Goal: Task Accomplishment & Management: Use online tool/utility

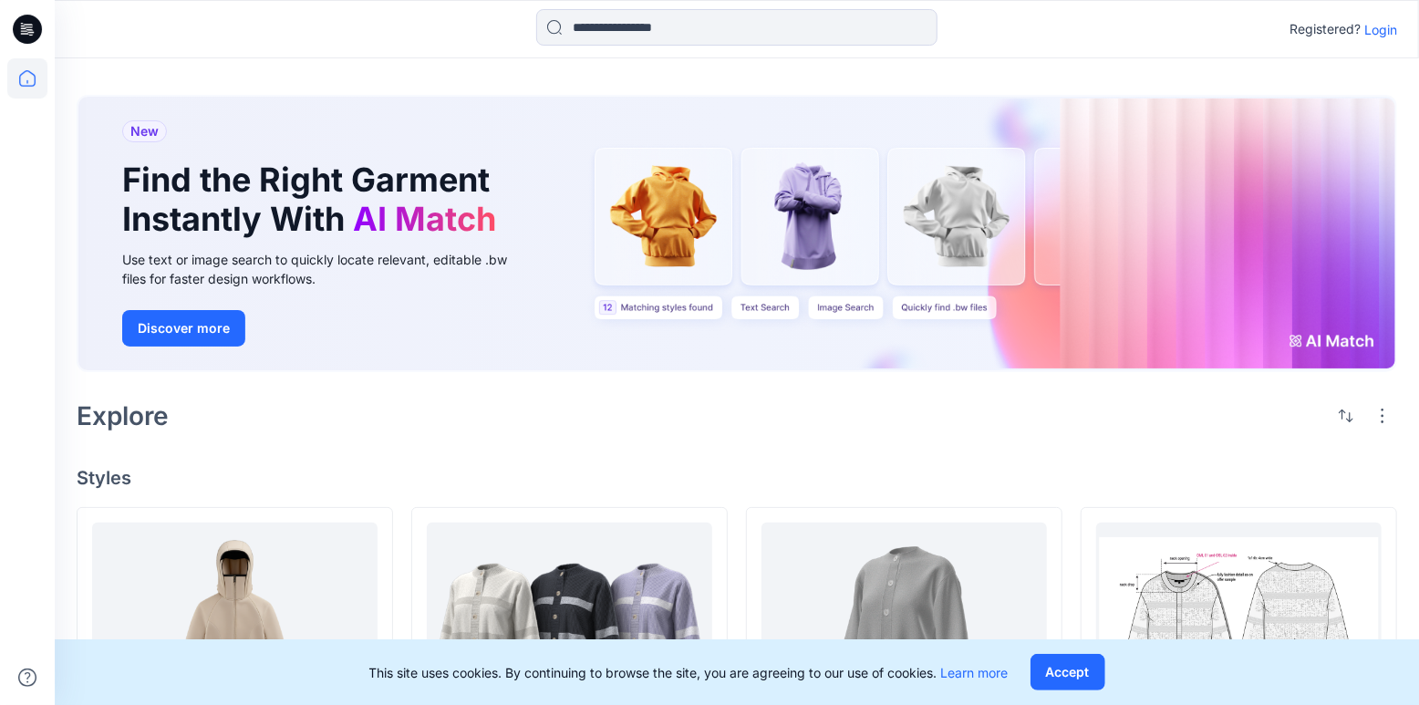
click at [1376, 37] on p "Login" at bounding box center [1381, 29] width 33 height 19
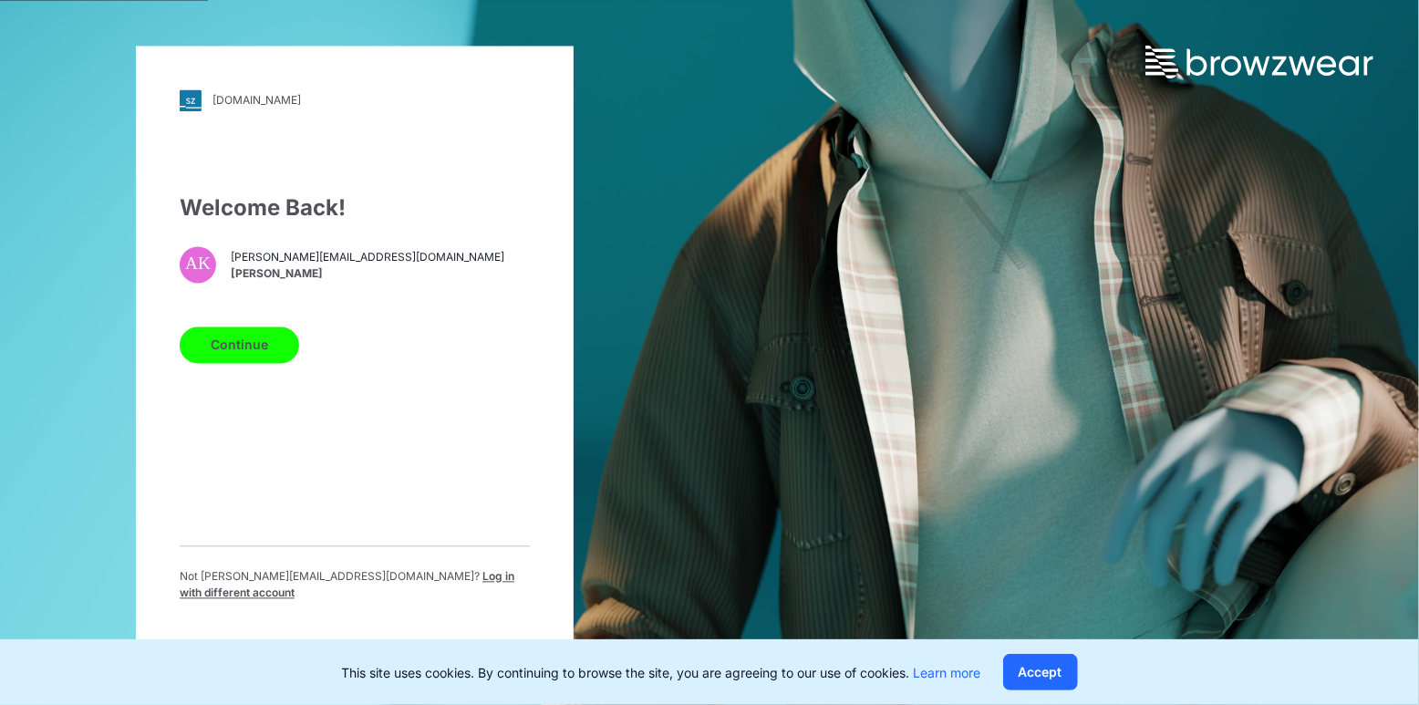
click at [222, 354] on button "Continue" at bounding box center [240, 345] width 120 height 36
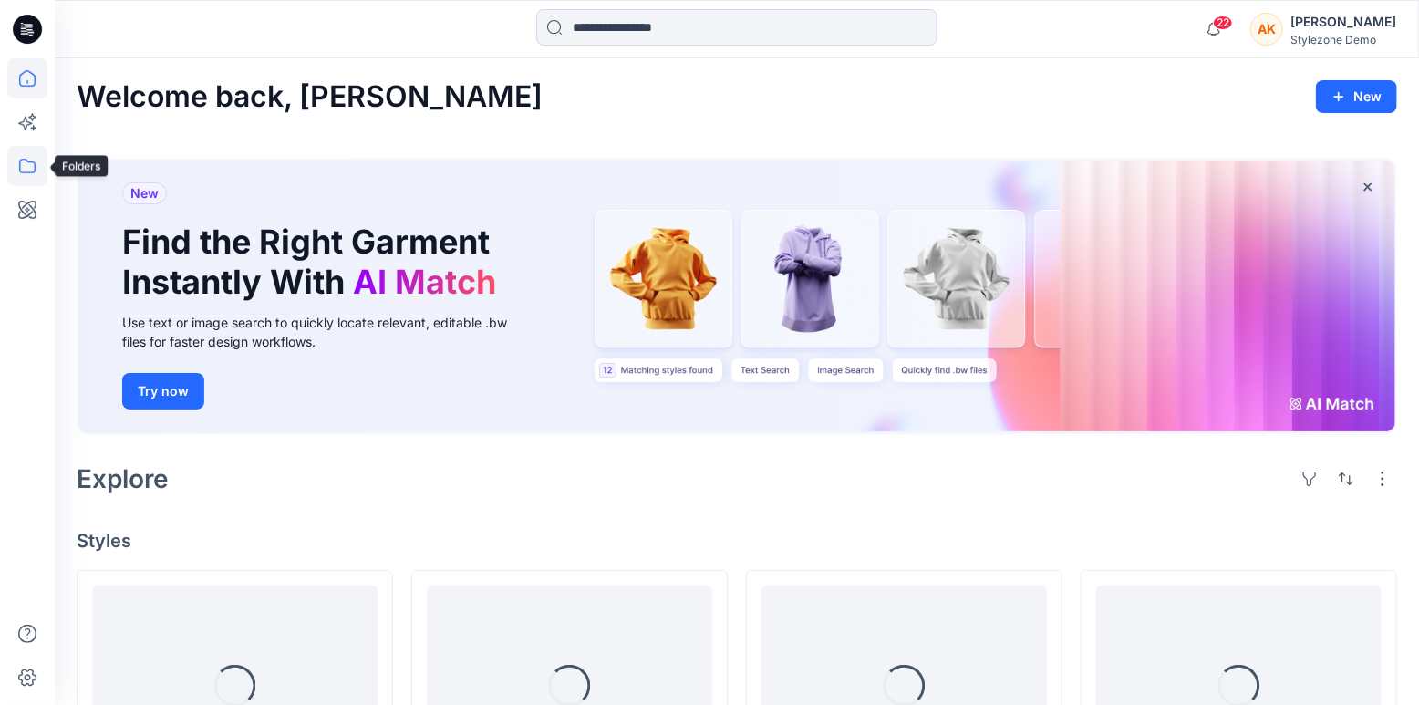
click at [18, 173] on icon at bounding box center [27, 166] width 40 height 40
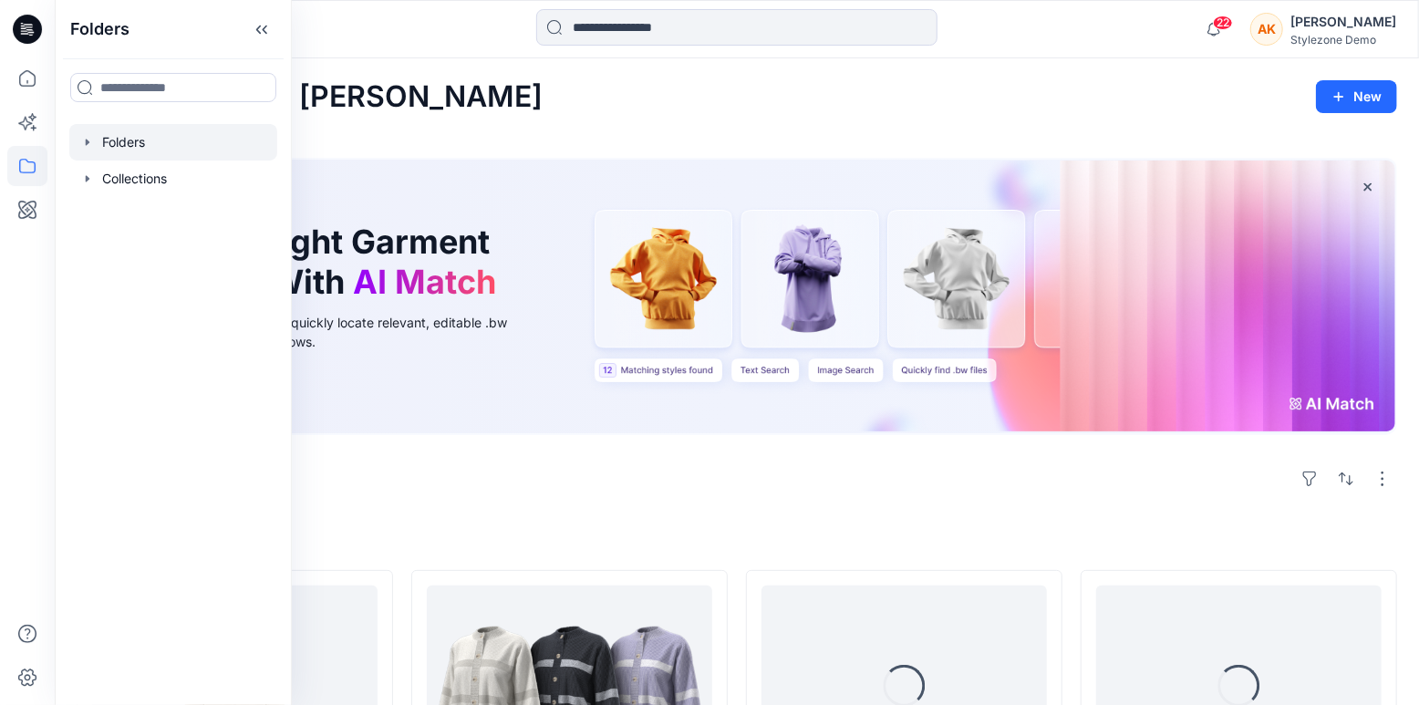
click at [117, 145] on div at bounding box center [173, 142] width 208 height 36
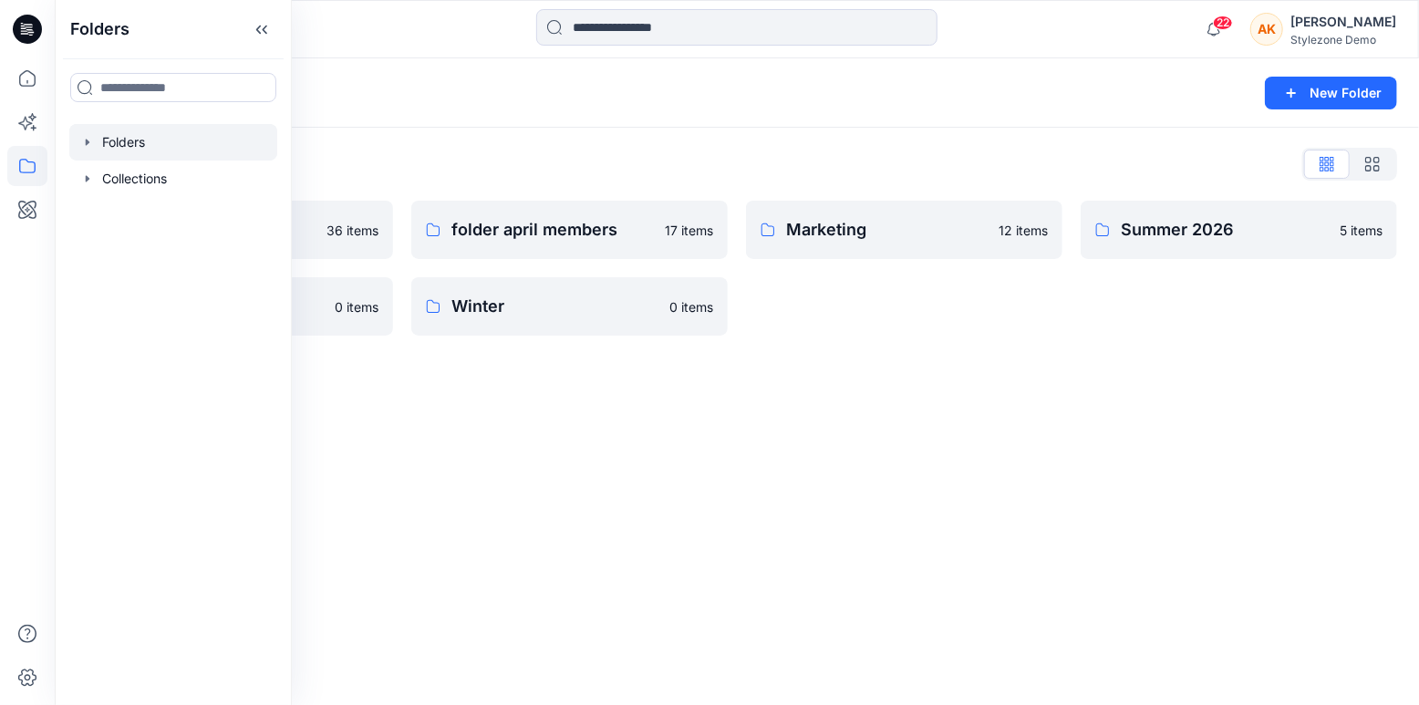
click at [534, 411] on div "Folders New Folder Folders List AW26 36 items test 111 0 items folder april mem…" at bounding box center [737, 381] width 1365 height 647
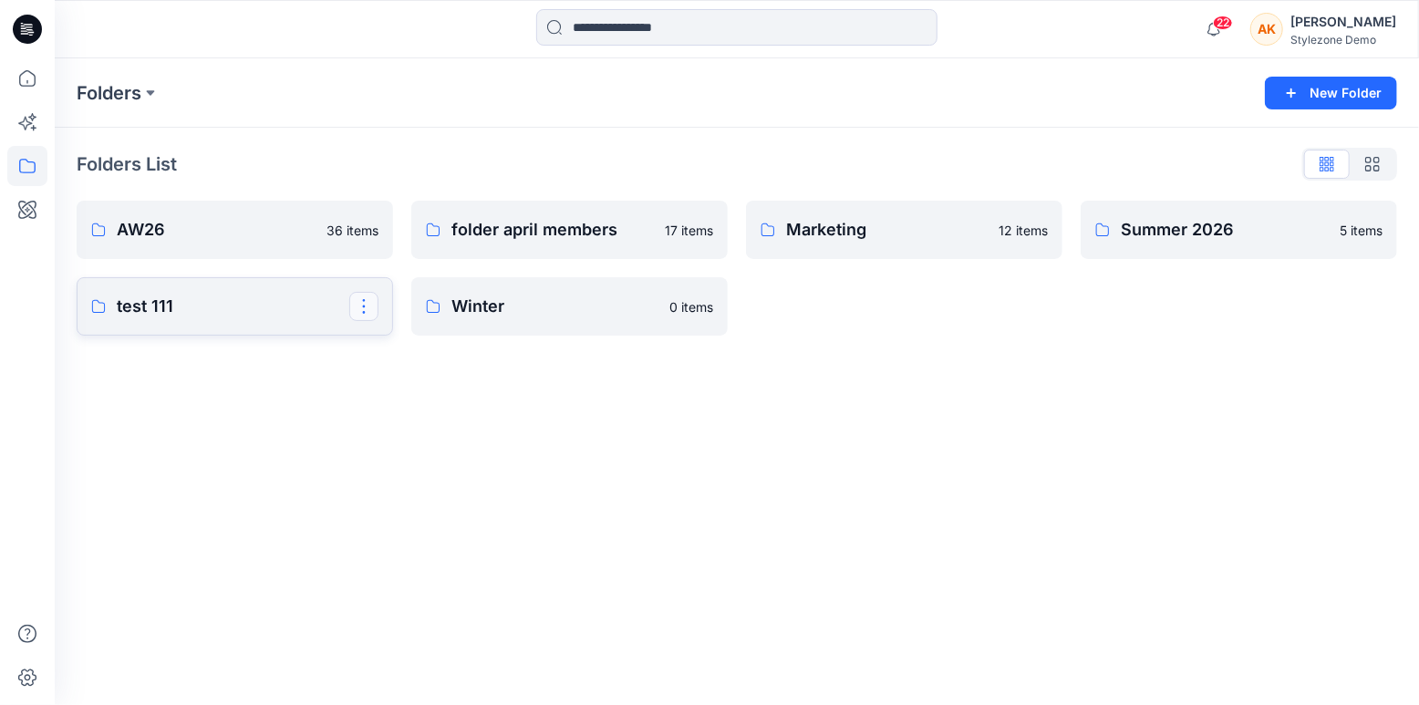
click at [362, 311] on button "button" at bounding box center [363, 306] width 29 height 29
click at [411, 379] on p "Duplicate to..." at bounding box center [427, 382] width 83 height 19
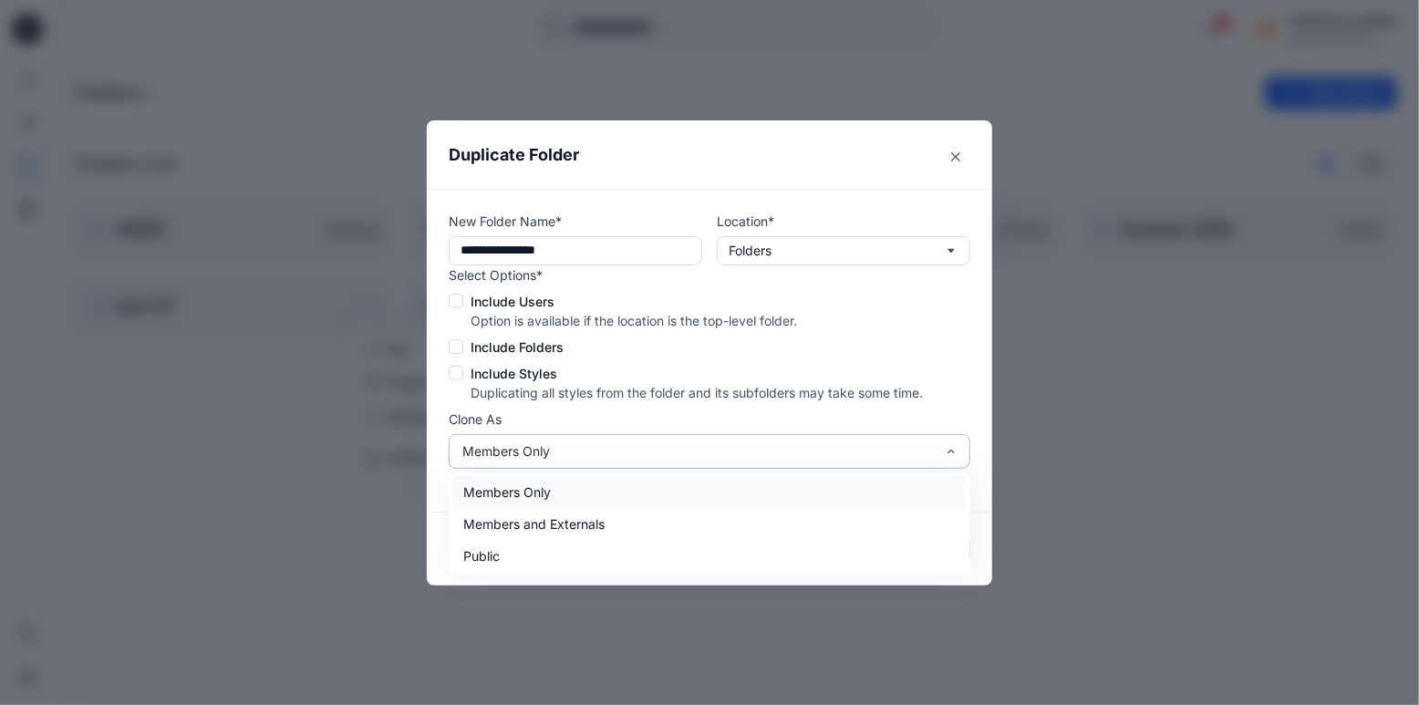
click at [539, 452] on div "Members Only" at bounding box center [698, 451] width 473 height 19
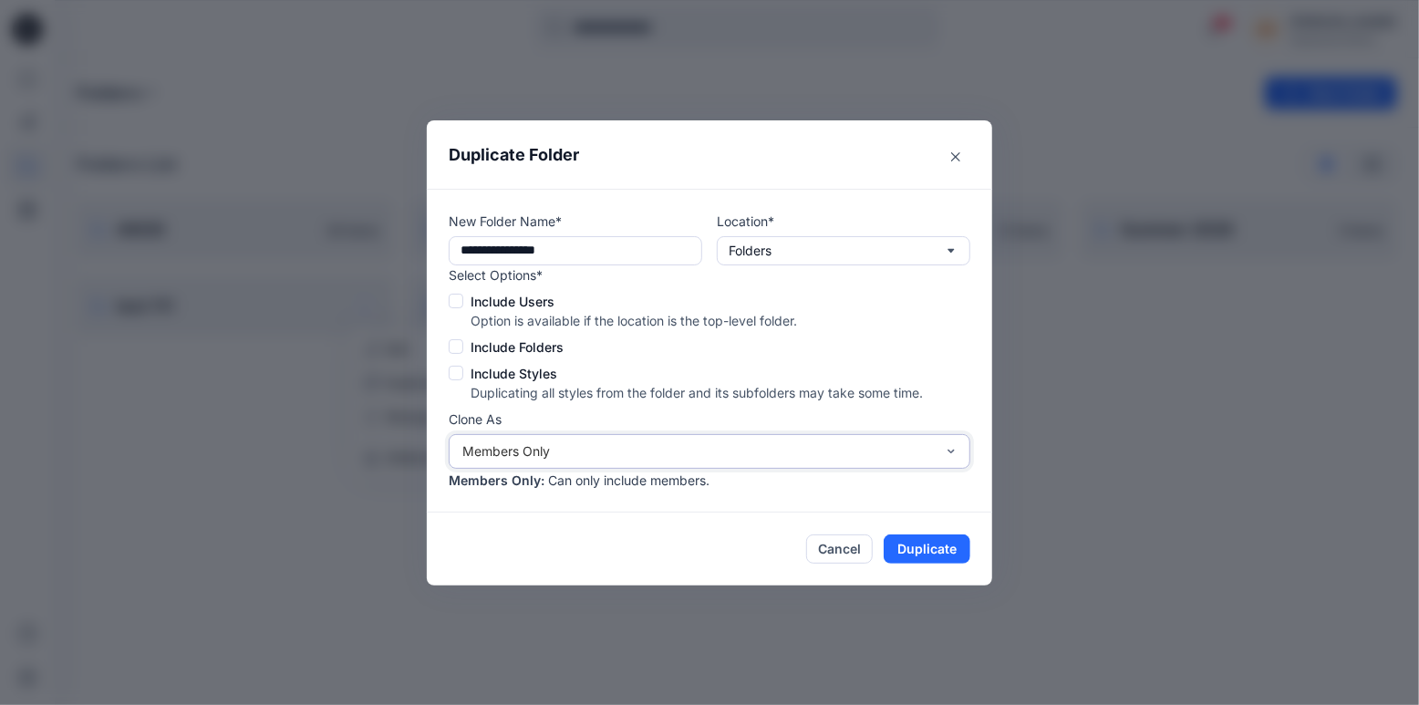
click at [539, 452] on div "Members Only" at bounding box center [698, 451] width 473 height 19
drag, startPoint x: 545, startPoint y: 484, endPoint x: 719, endPoint y: 483, distance: 174.2
click at [719, 483] on div "Members Only : Can only include members." at bounding box center [710, 480] width 522 height 19
click at [725, 323] on p "Option is available if the location is the top-level folder." at bounding box center [697, 320] width 452 height 19
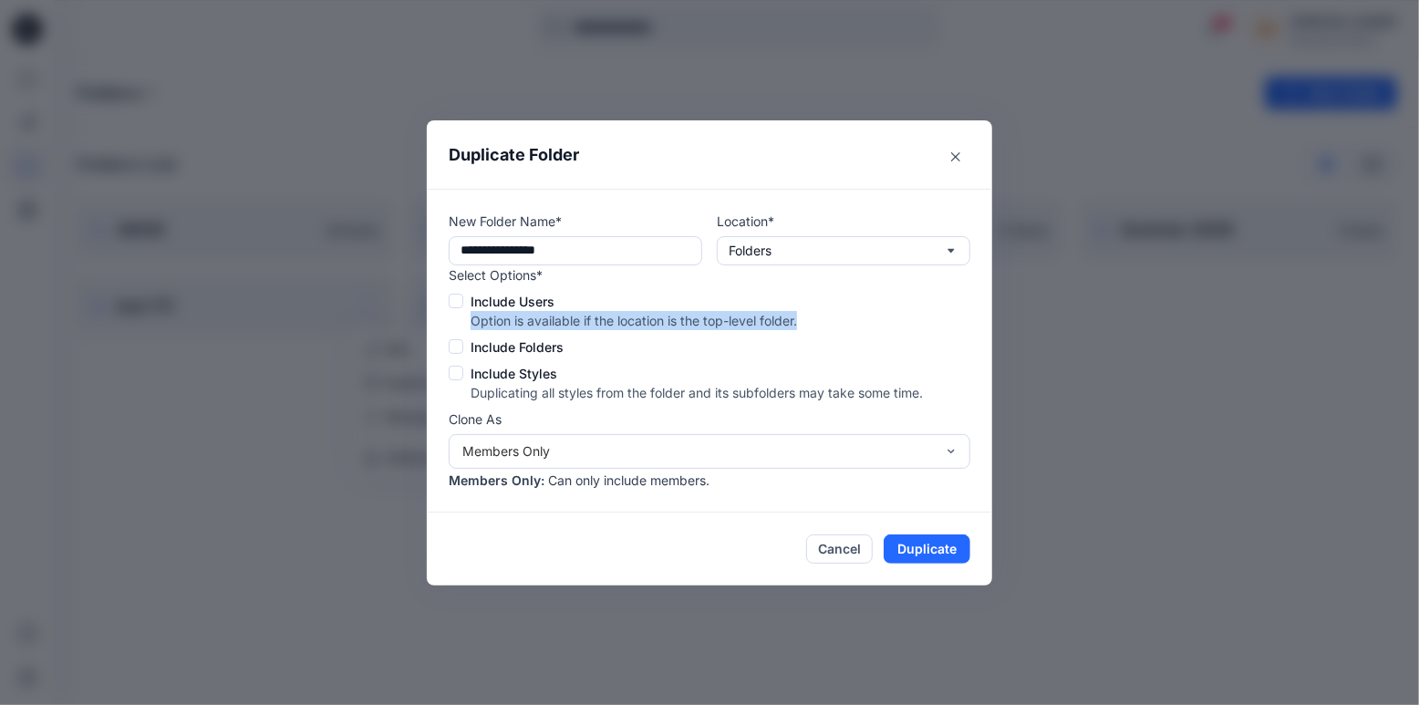
click at [725, 323] on p "Option is available if the location is the top-level folder." at bounding box center [697, 320] width 452 height 19
click at [722, 320] on p "Option is available if the location is the top-level folder." at bounding box center [697, 320] width 452 height 19
click at [593, 315] on p "Option is available if the location is the top-level folder." at bounding box center [697, 320] width 452 height 19
